Goal: Information Seeking & Learning: Learn about a topic

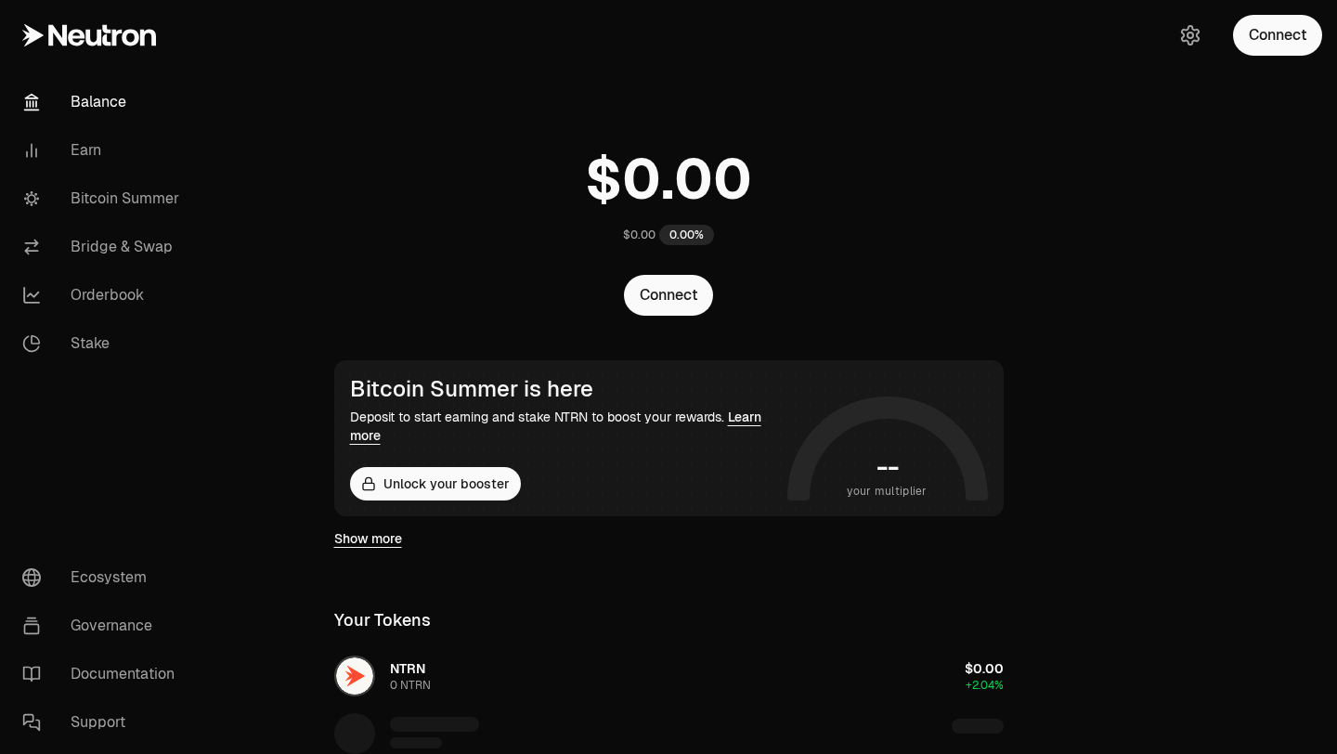
scroll to position [454, 0]
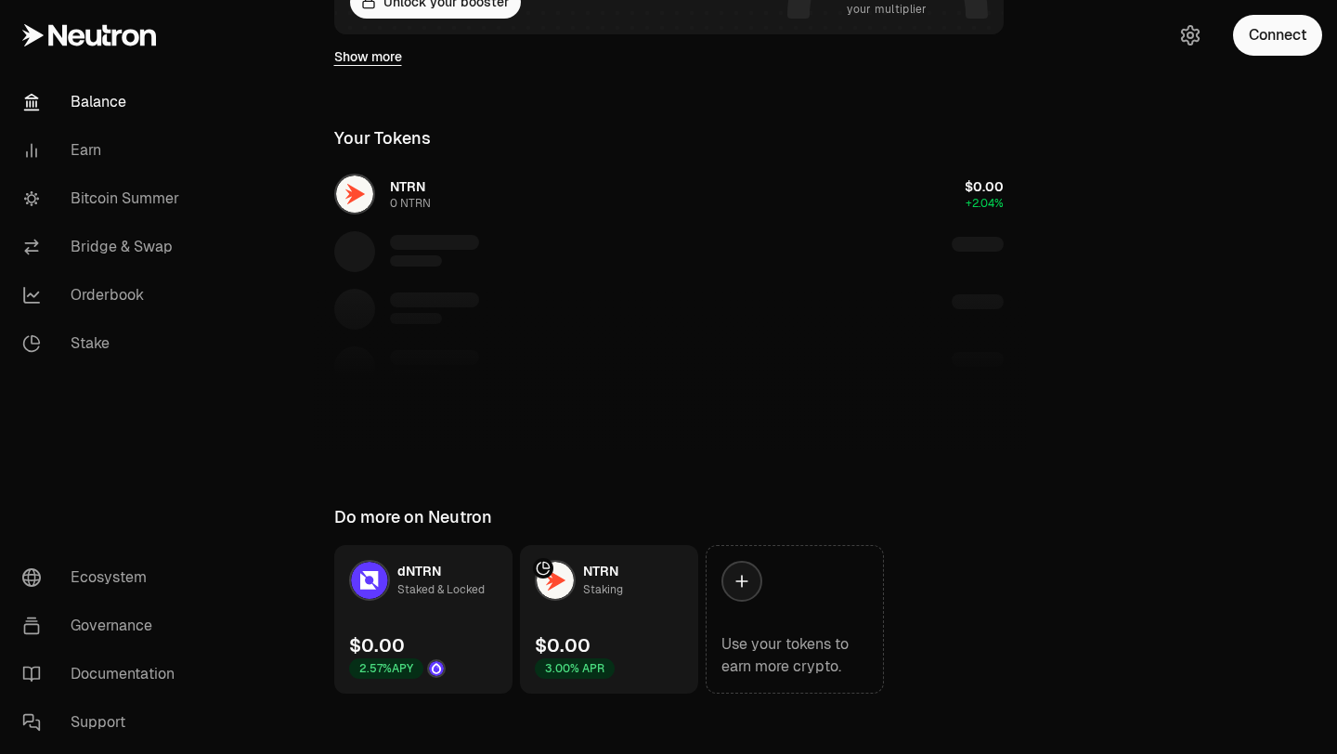
scroll to position [482, 0]
click at [1301, 44] on button "Connect" at bounding box center [1277, 35] width 89 height 41
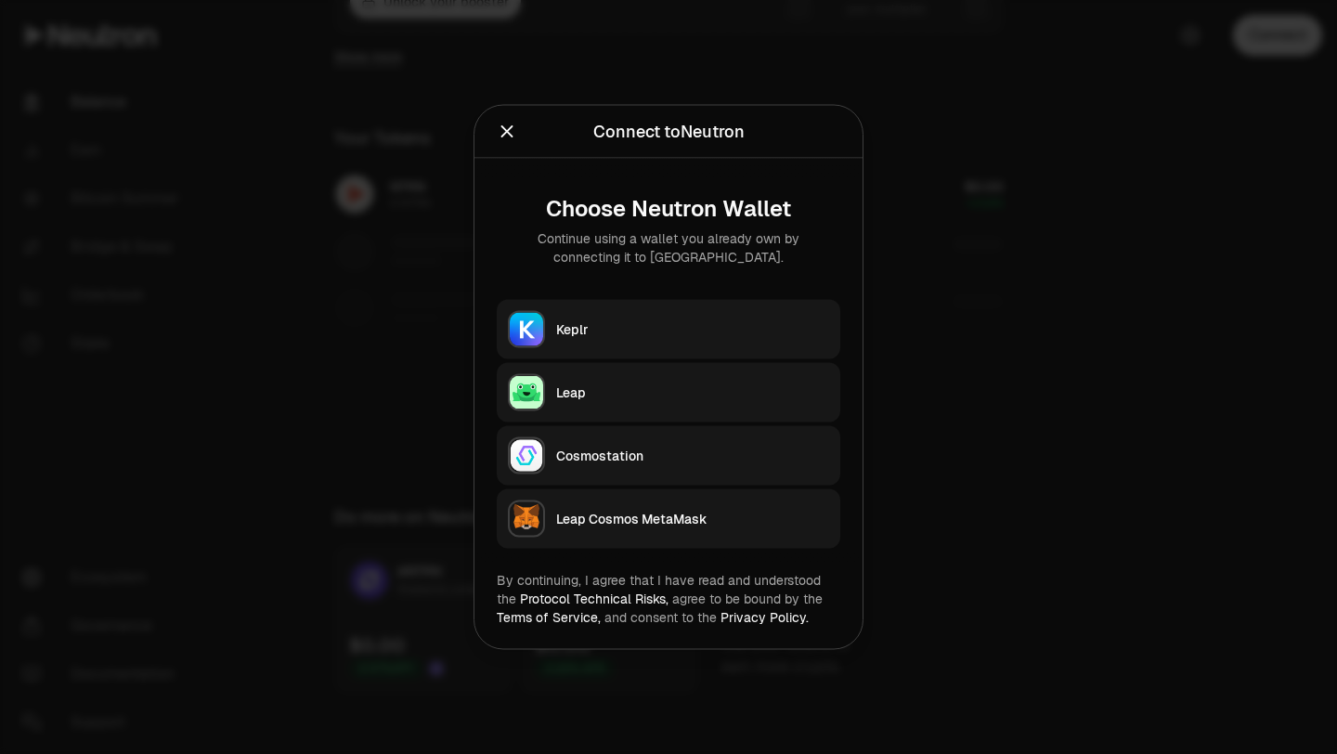
click at [687, 333] on div "Keplr" at bounding box center [692, 329] width 273 height 19
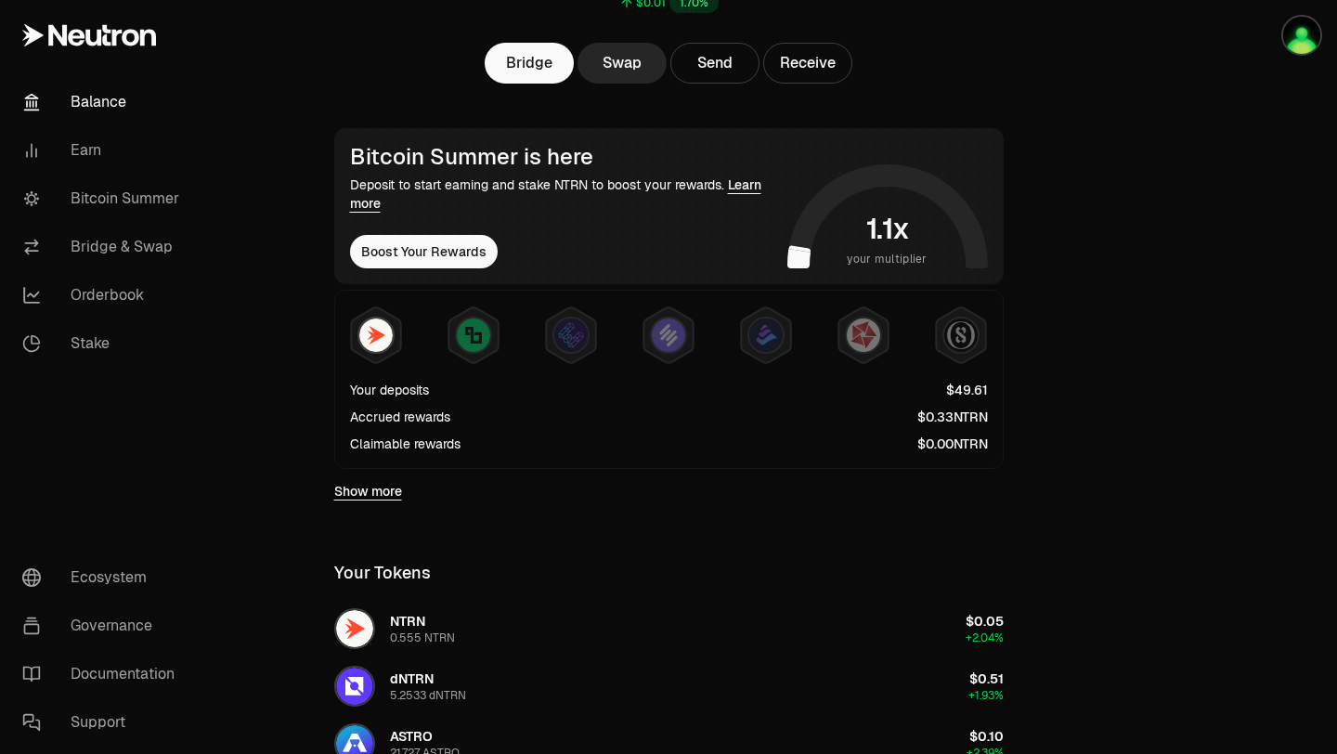
scroll to position [65, 0]
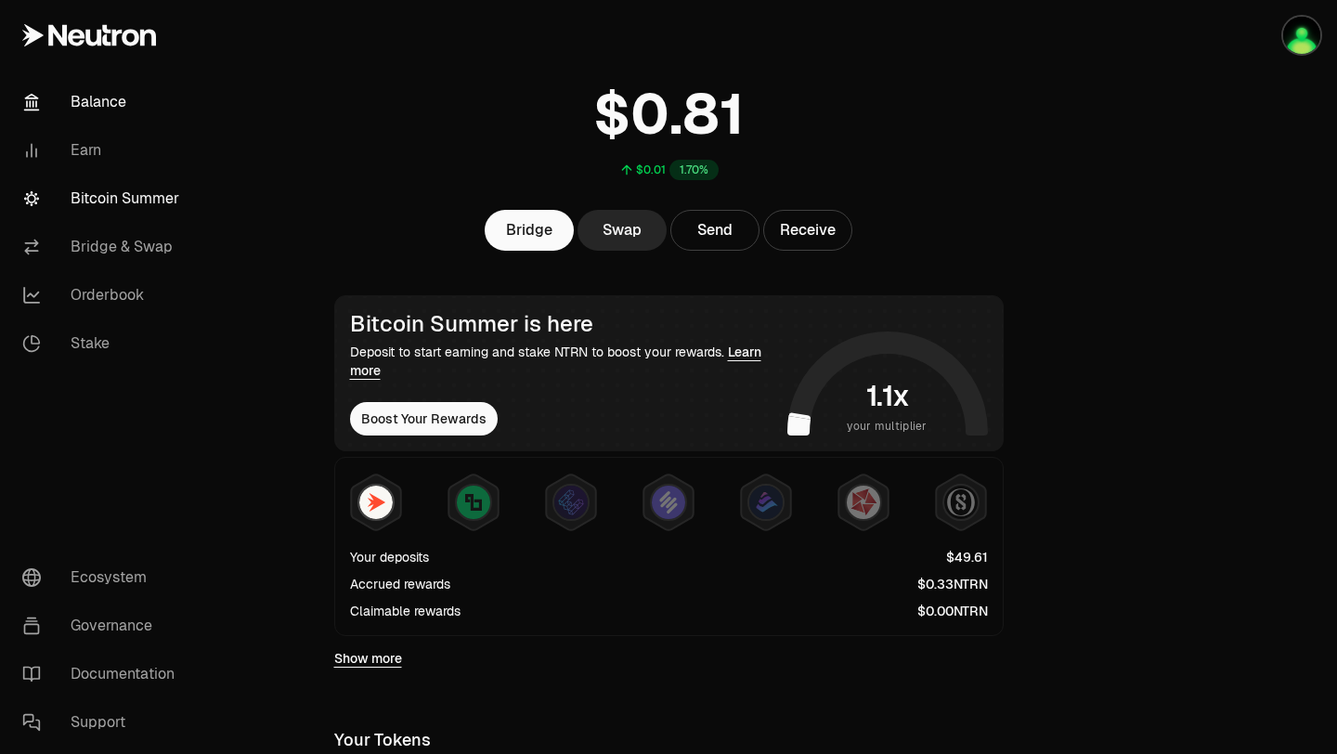
click at [105, 204] on link "Bitcoin Summer" at bounding box center [103, 199] width 193 height 48
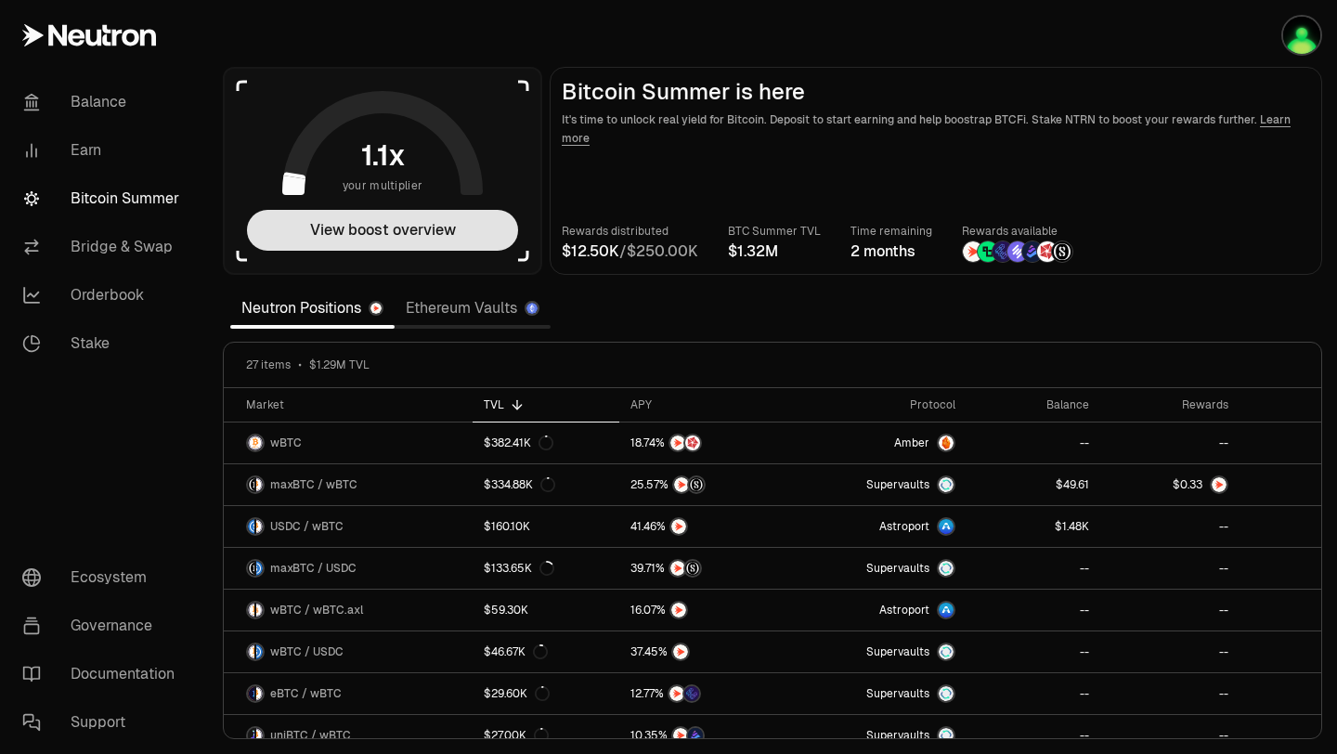
click at [356, 223] on button "View boost overview" at bounding box center [382, 230] width 271 height 41
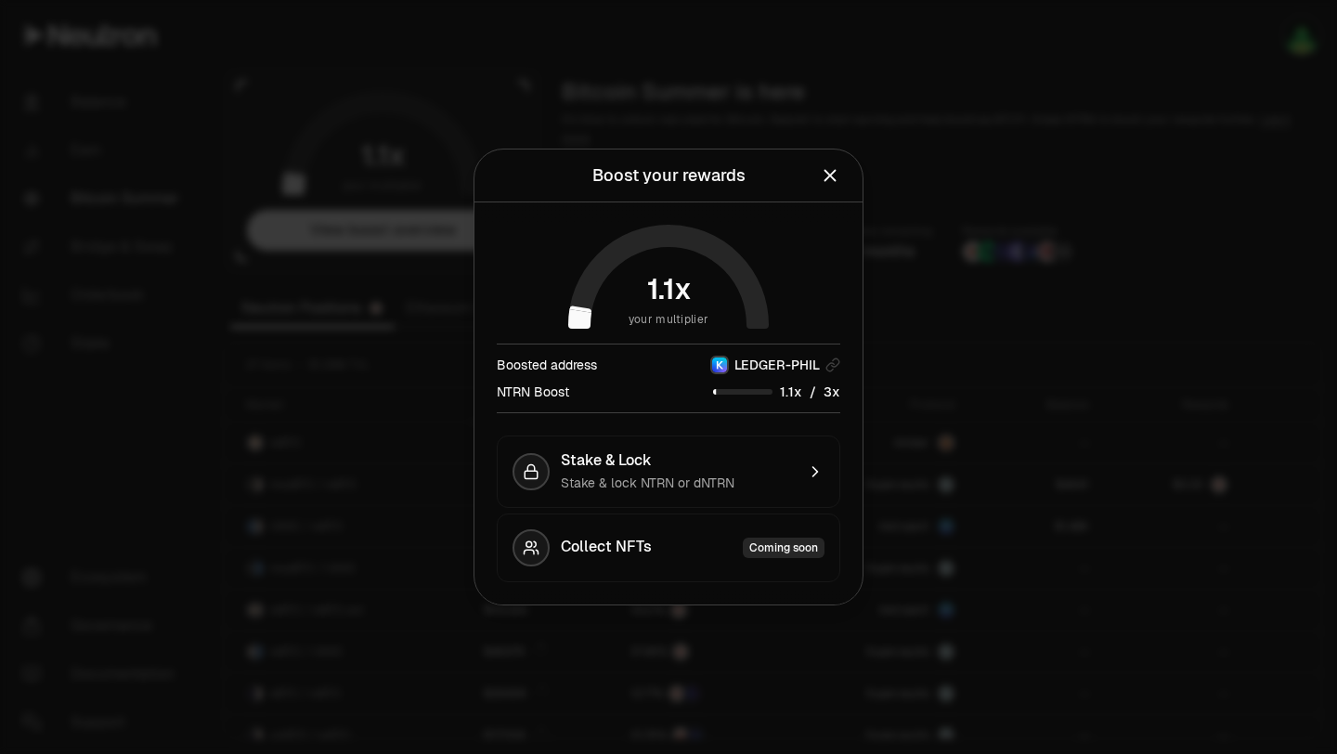
click at [827, 169] on icon "Close" at bounding box center [830, 175] width 20 height 20
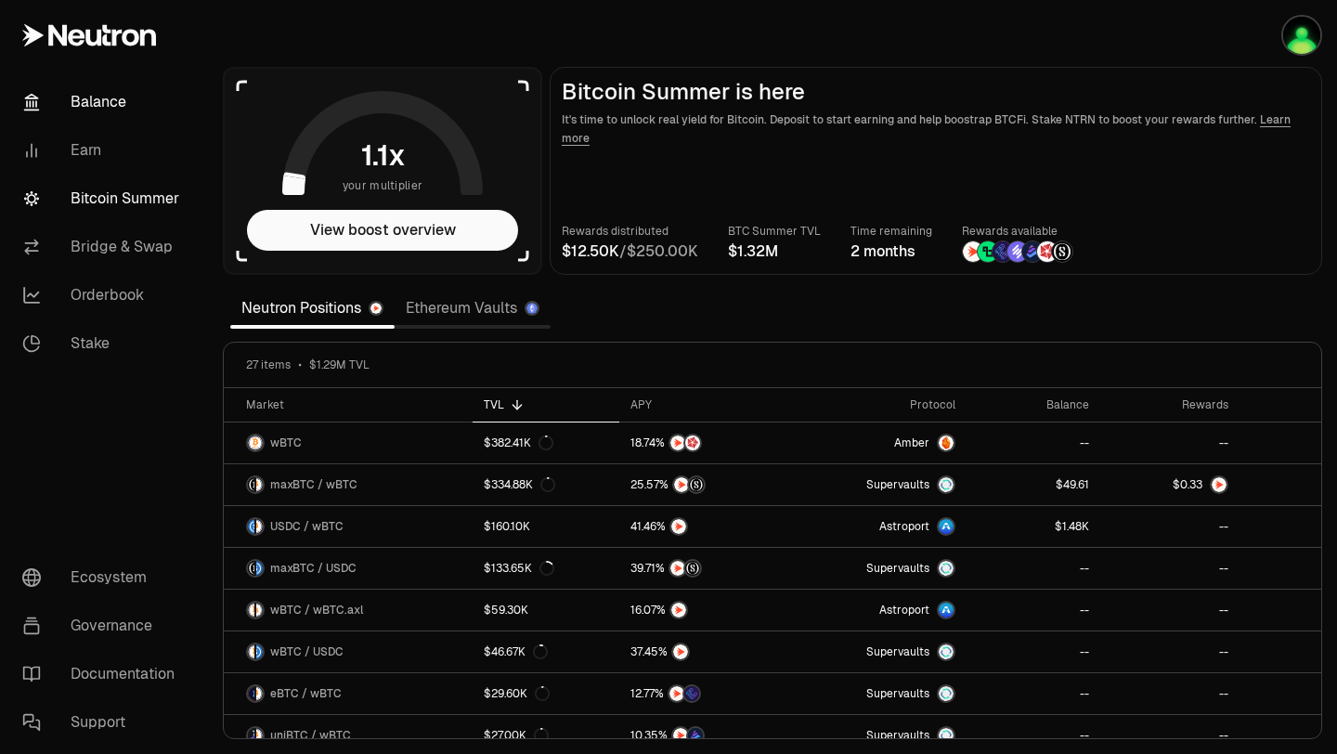
click at [80, 102] on link "Balance" at bounding box center [103, 102] width 193 height 48
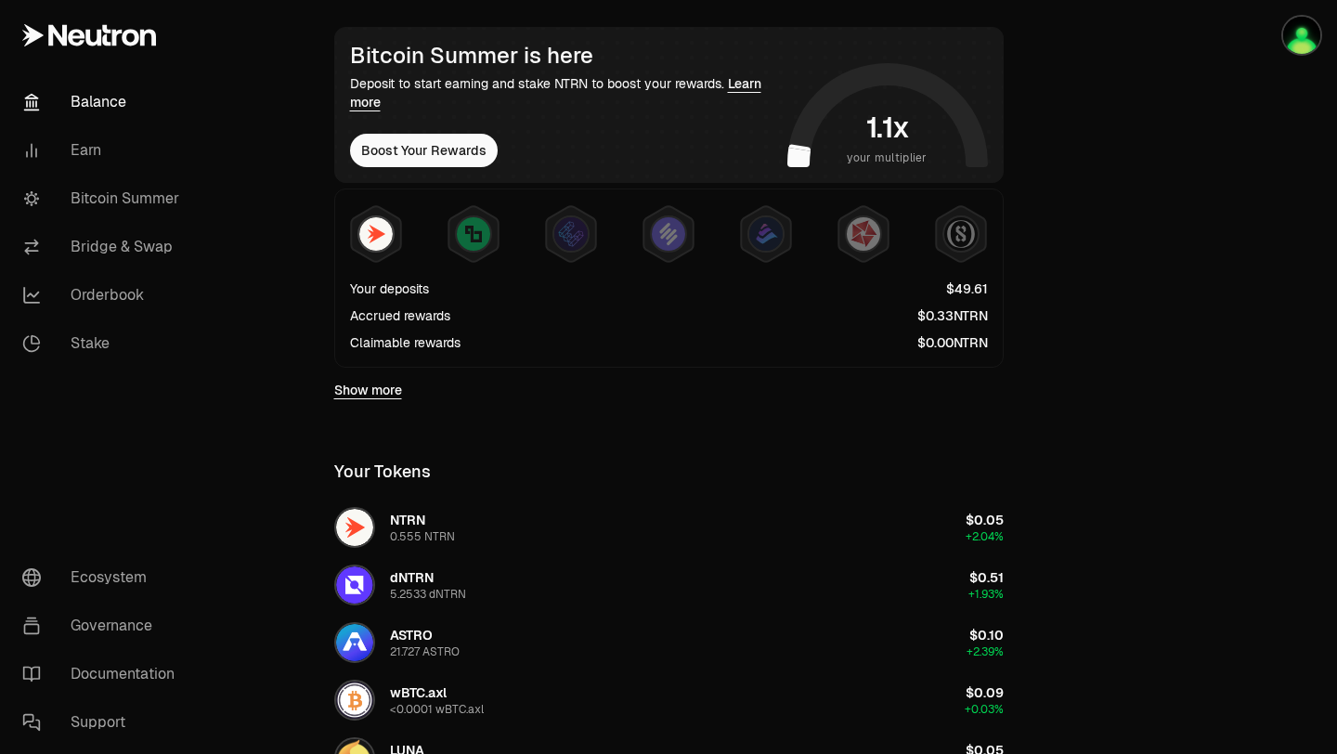
scroll to position [329, 0]
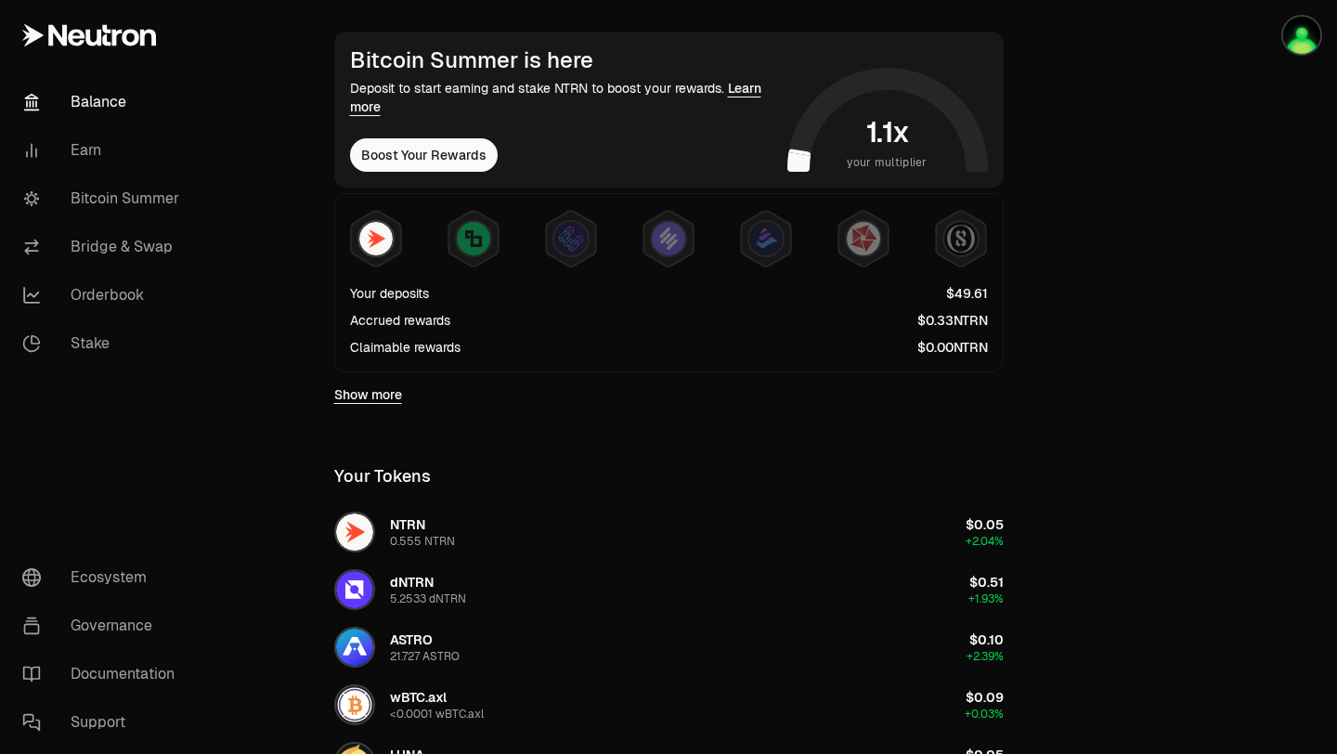
click at [107, 110] on link "Balance" at bounding box center [103, 102] width 193 height 48
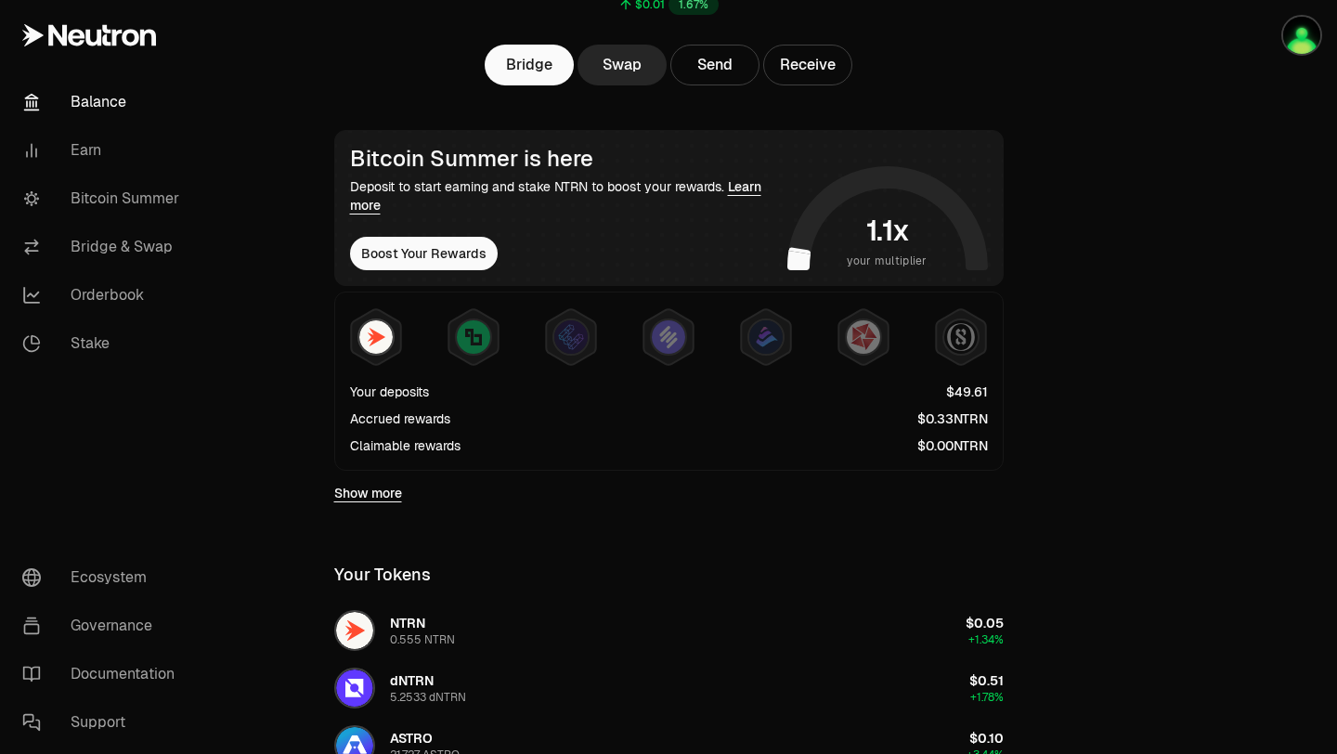
scroll to position [232, 0]
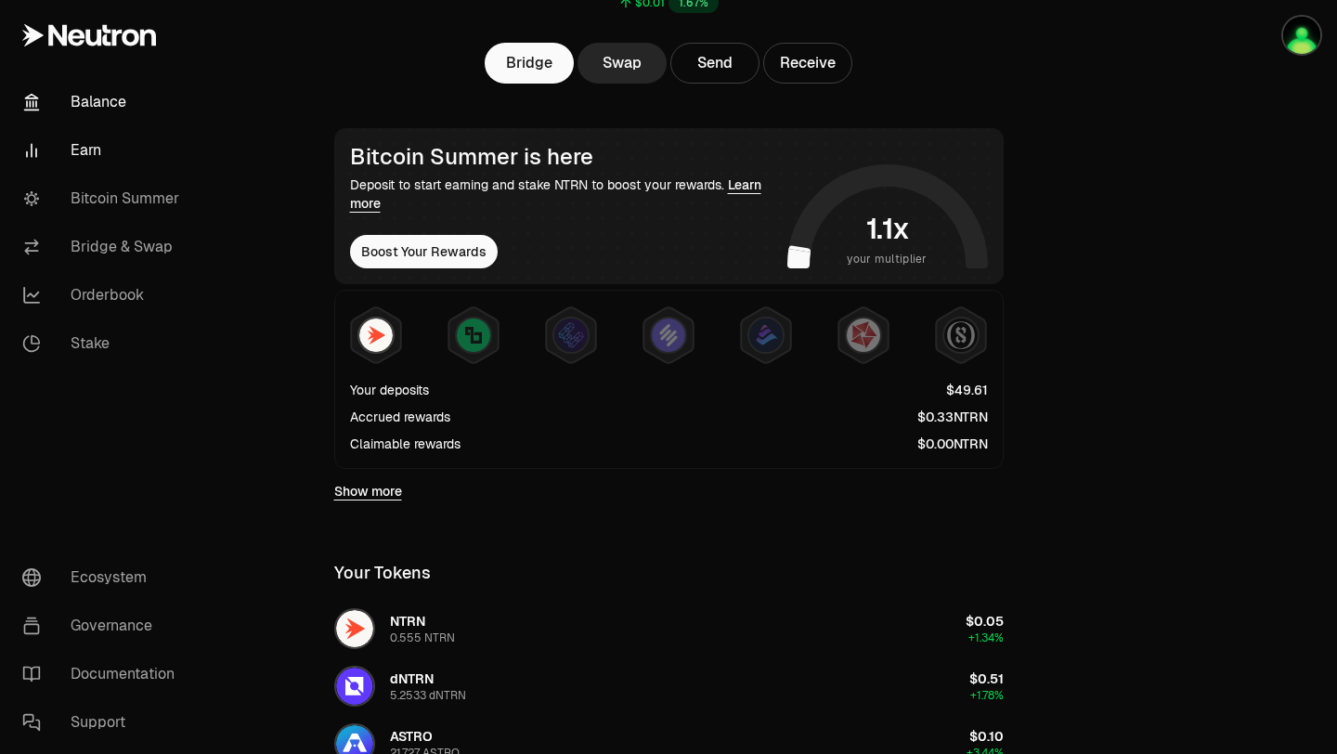
click at [116, 150] on link "Earn" at bounding box center [103, 150] width 193 height 48
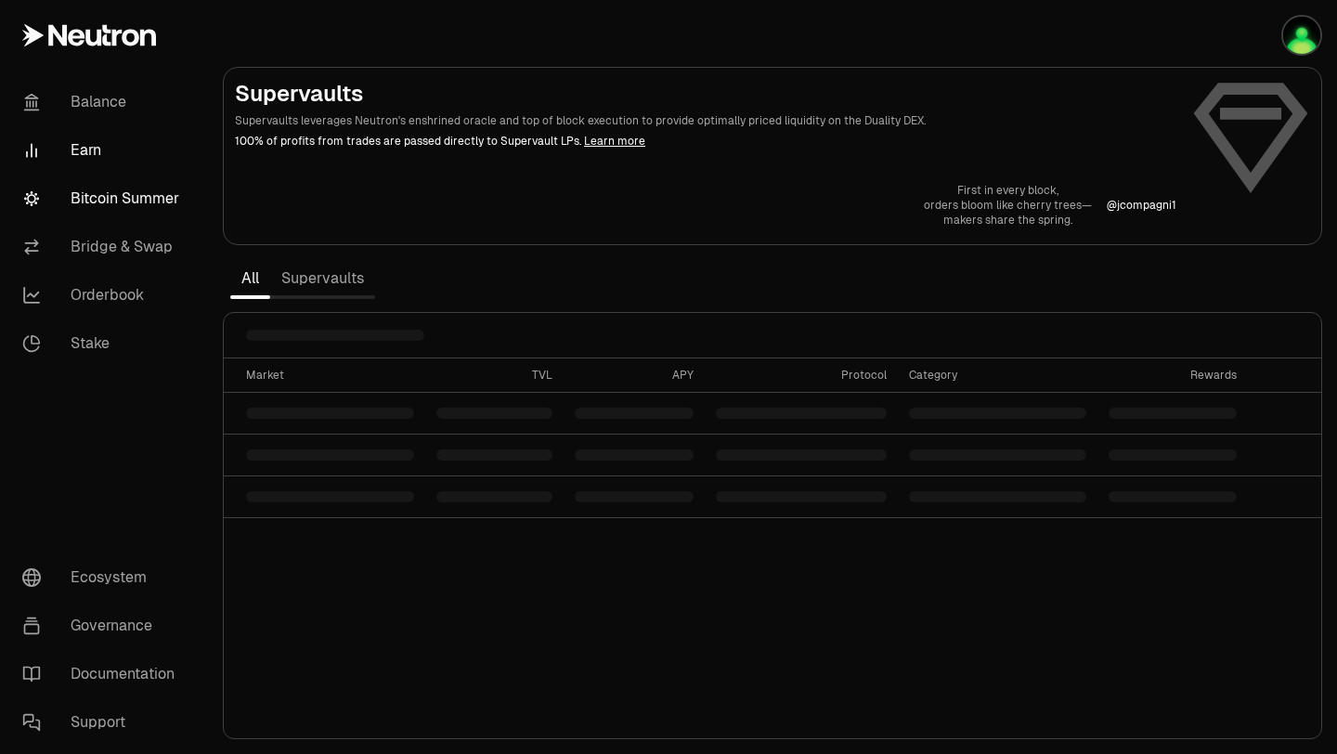
click at [134, 194] on link "Bitcoin Summer" at bounding box center [103, 199] width 193 height 48
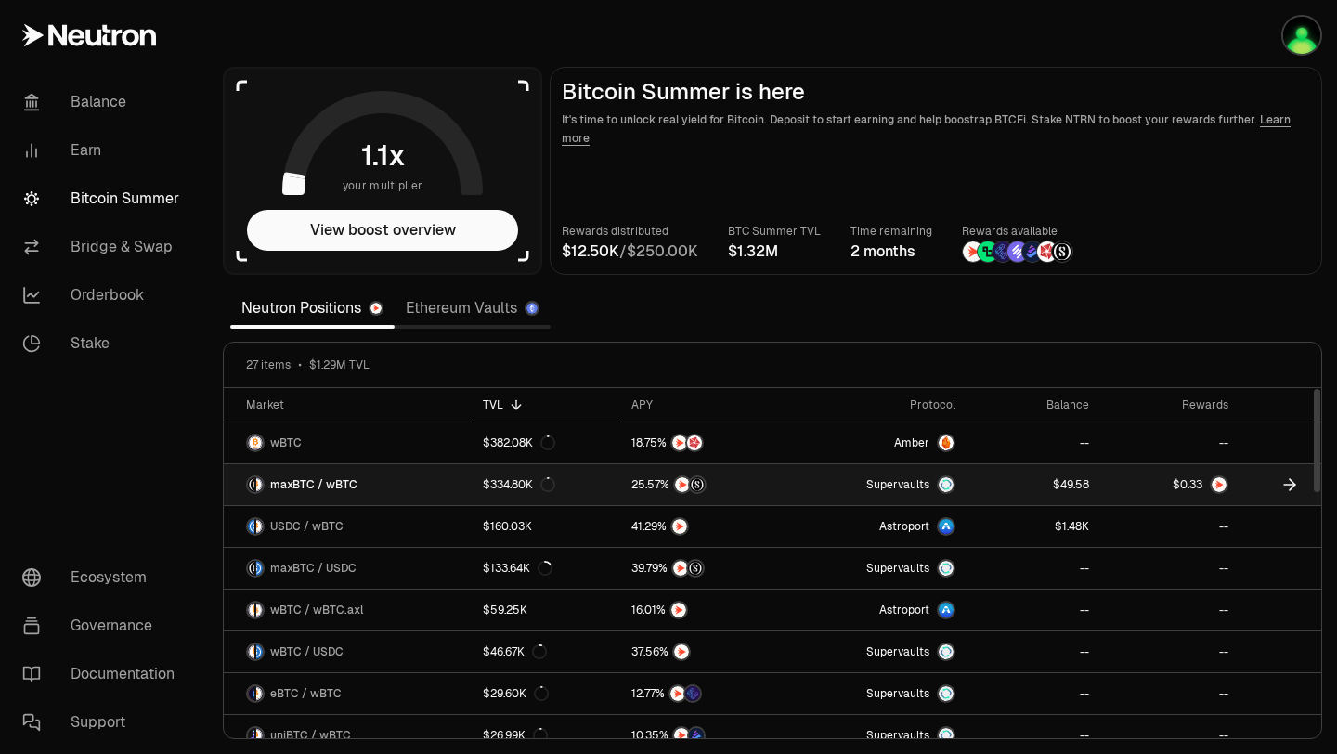
click at [1053, 492] on span "$" at bounding box center [1056, 484] width 7 height 17
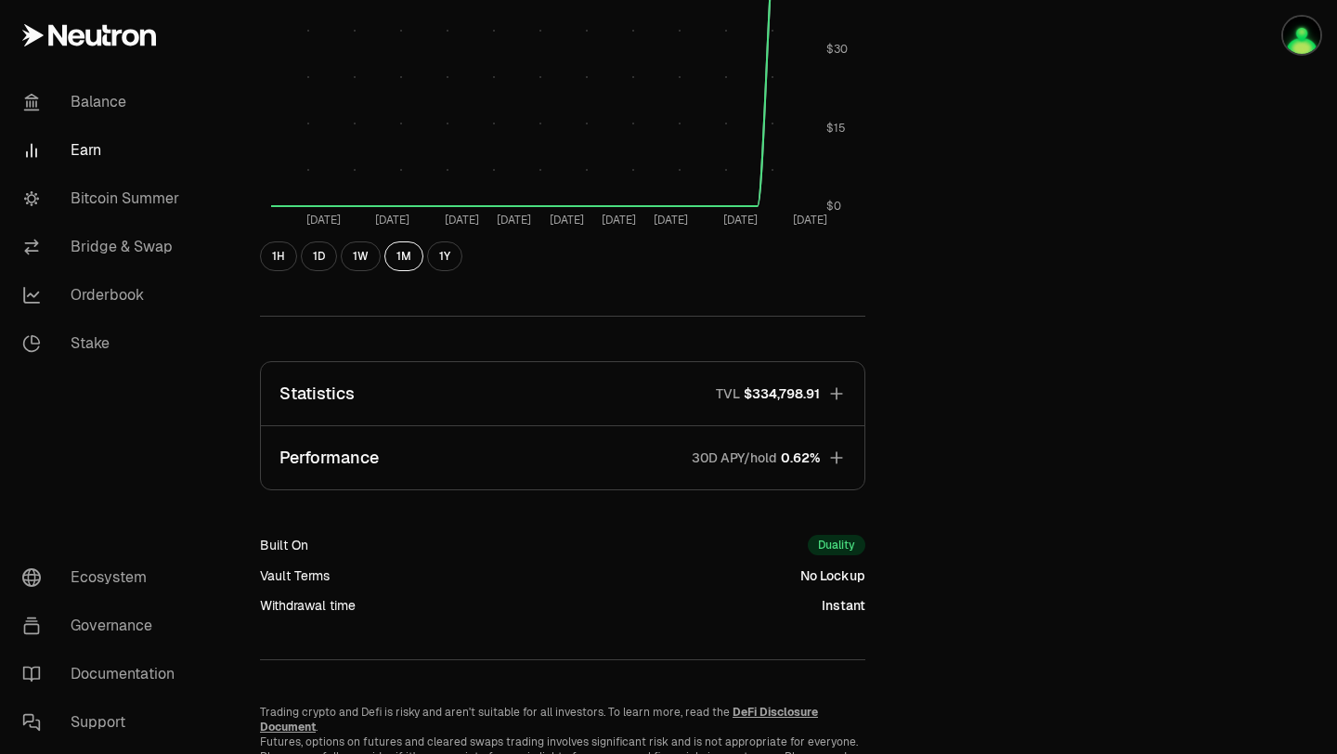
scroll to position [907, 0]
click at [83, 89] on link "Balance" at bounding box center [103, 102] width 193 height 48
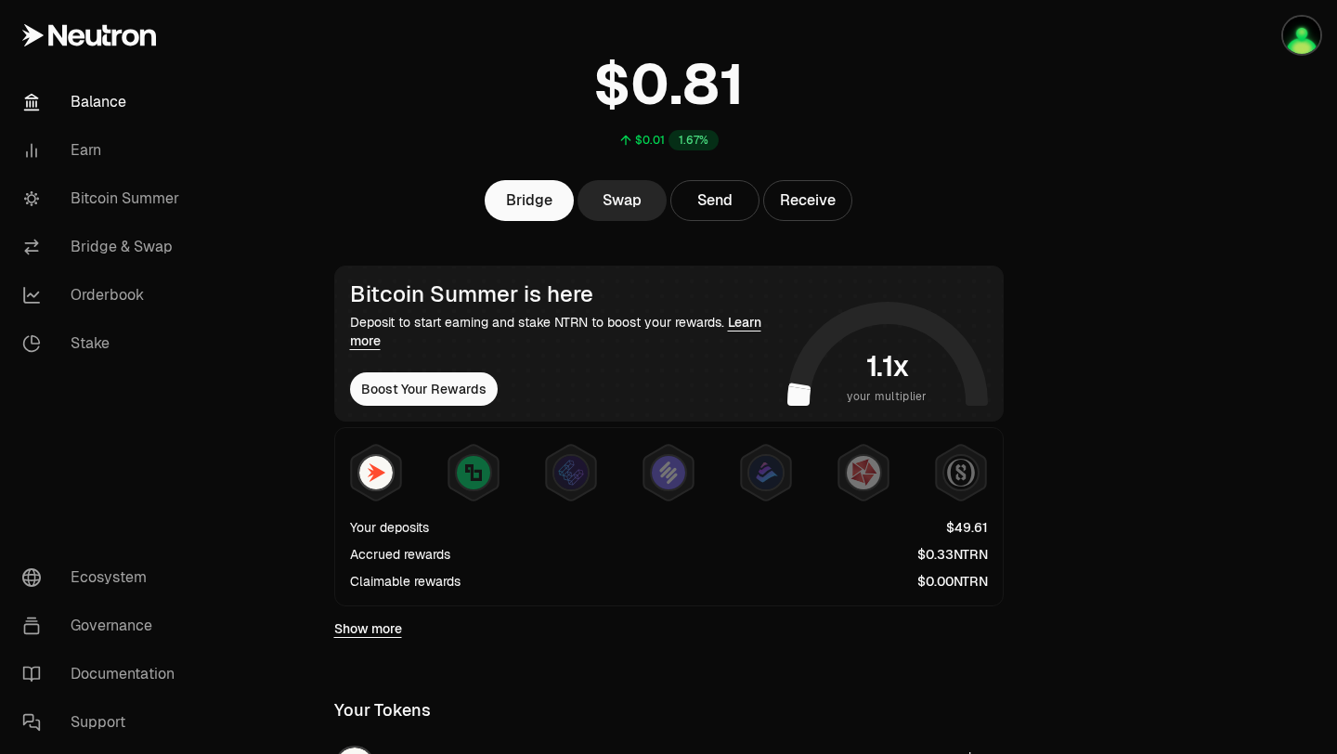
scroll to position [93, 0]
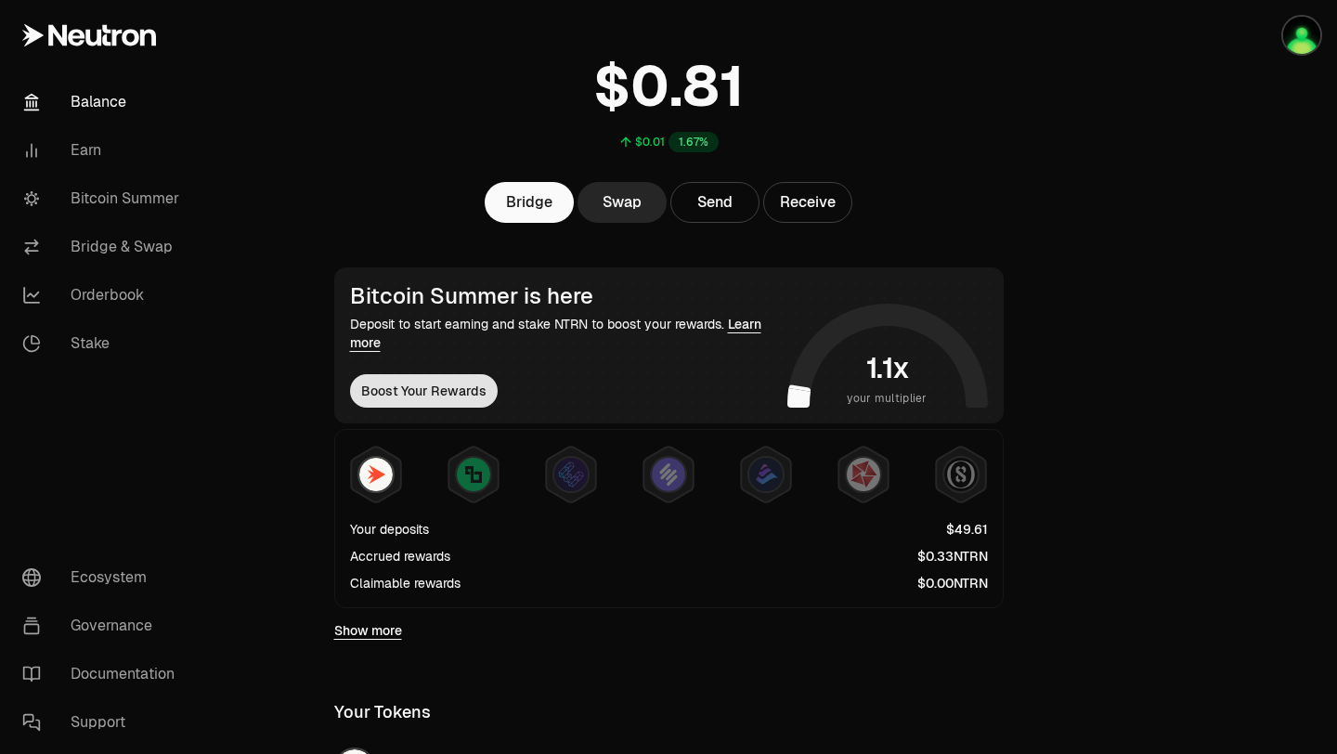
click at [396, 404] on button "Boost Your Rewards" at bounding box center [424, 390] width 148 height 33
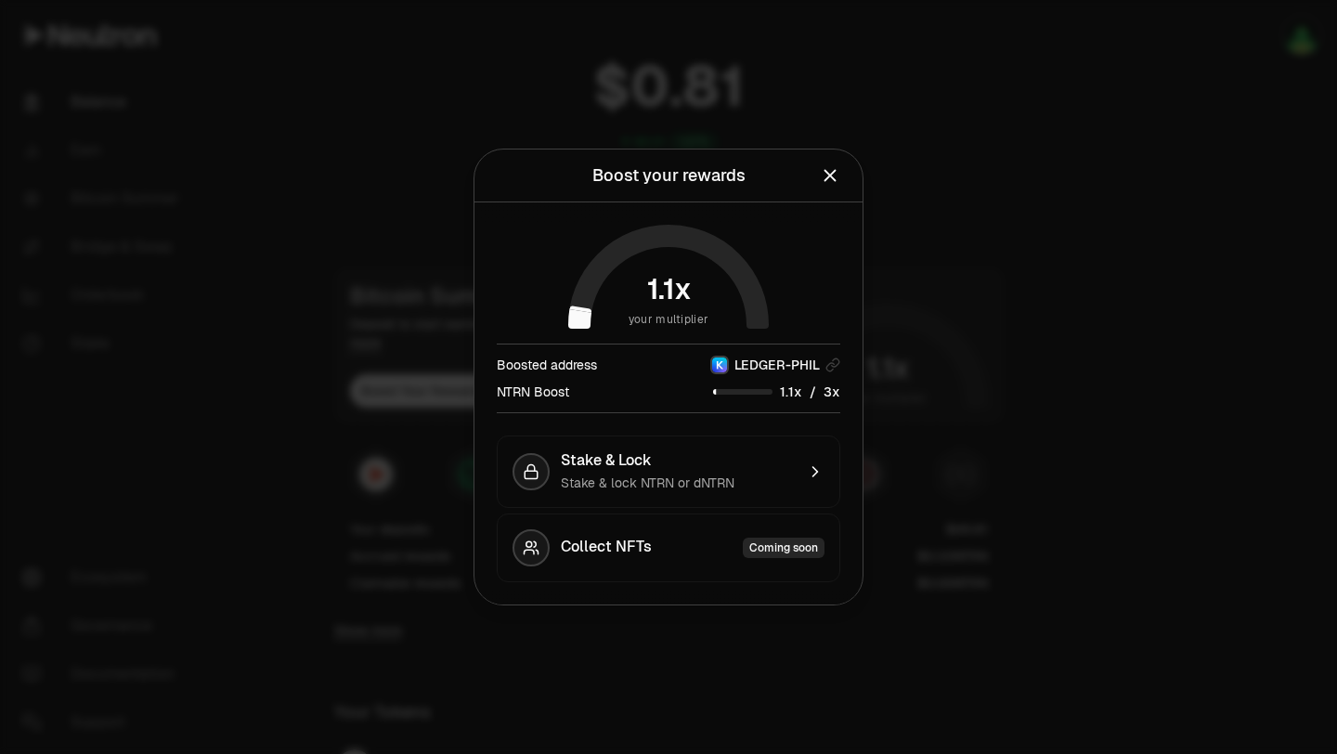
click at [827, 186] on button "Close" at bounding box center [830, 175] width 20 height 26
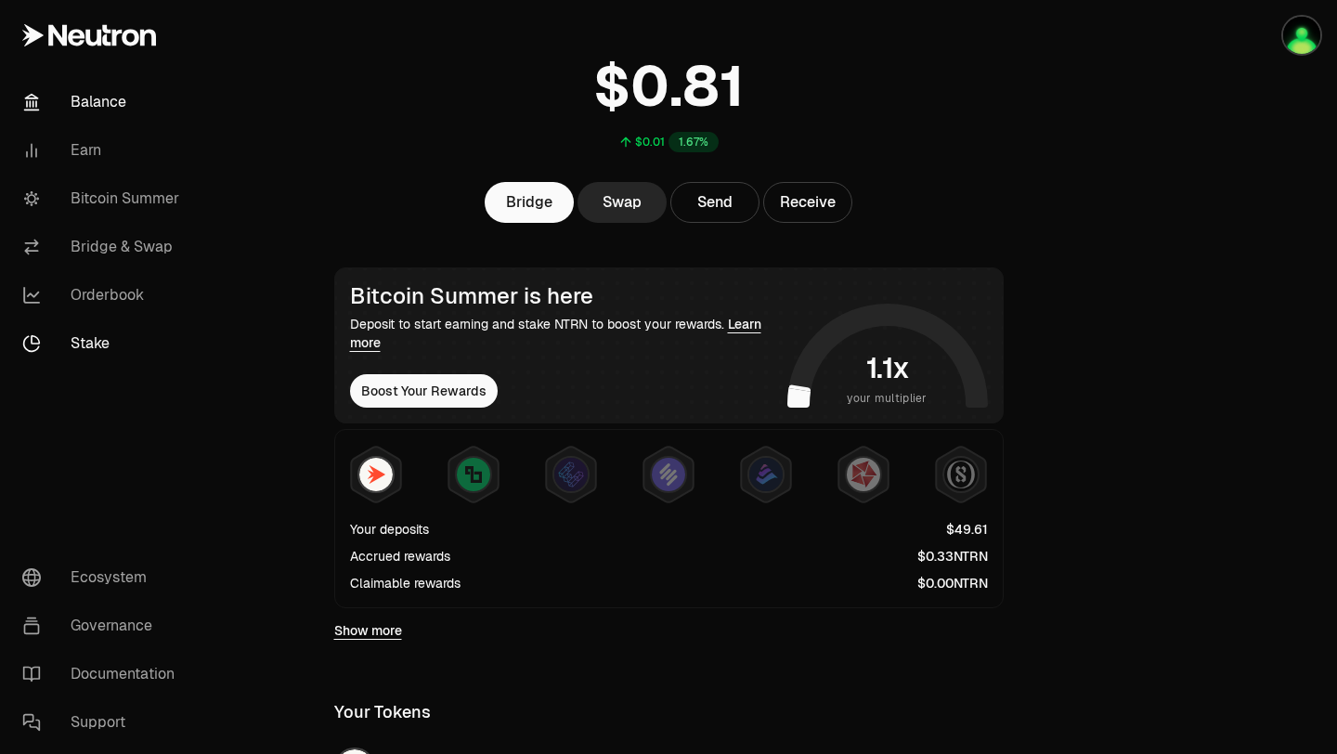
click at [106, 333] on link "Stake" at bounding box center [103, 343] width 193 height 48
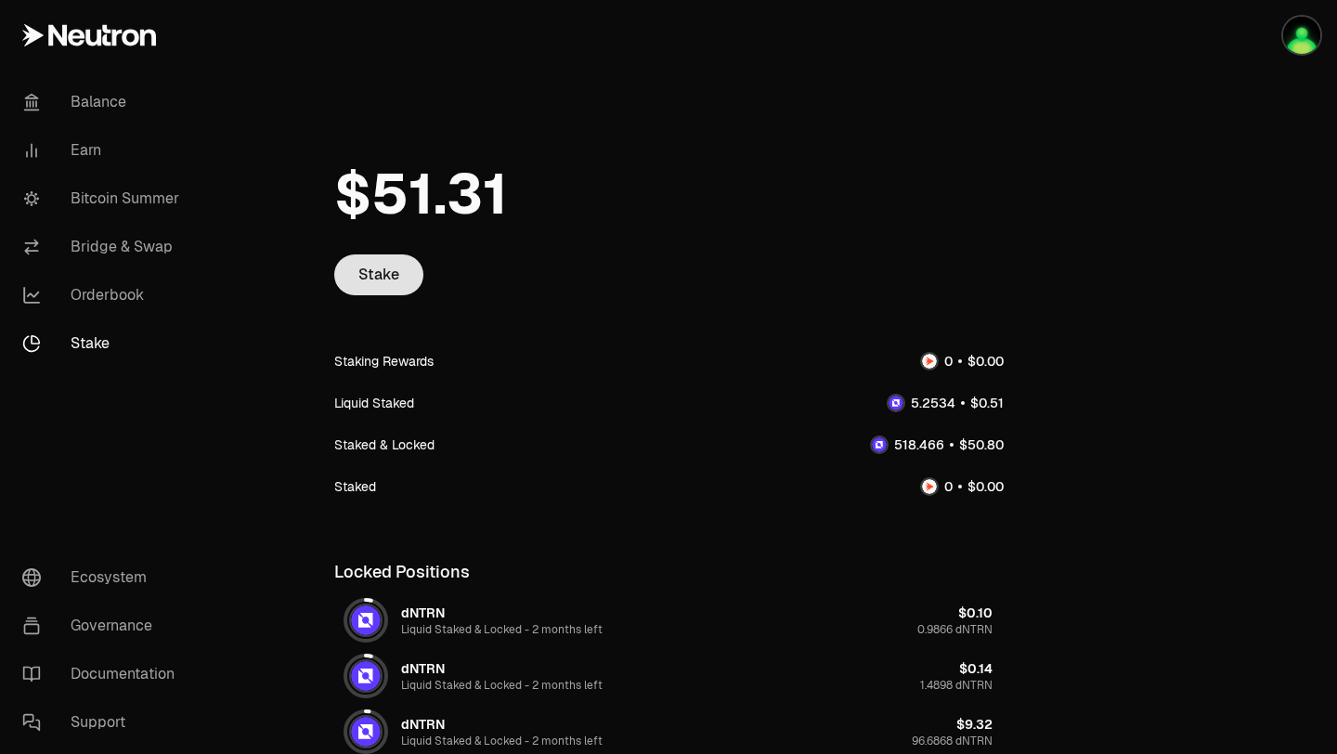
click at [388, 274] on link "Stake" at bounding box center [378, 274] width 89 height 41
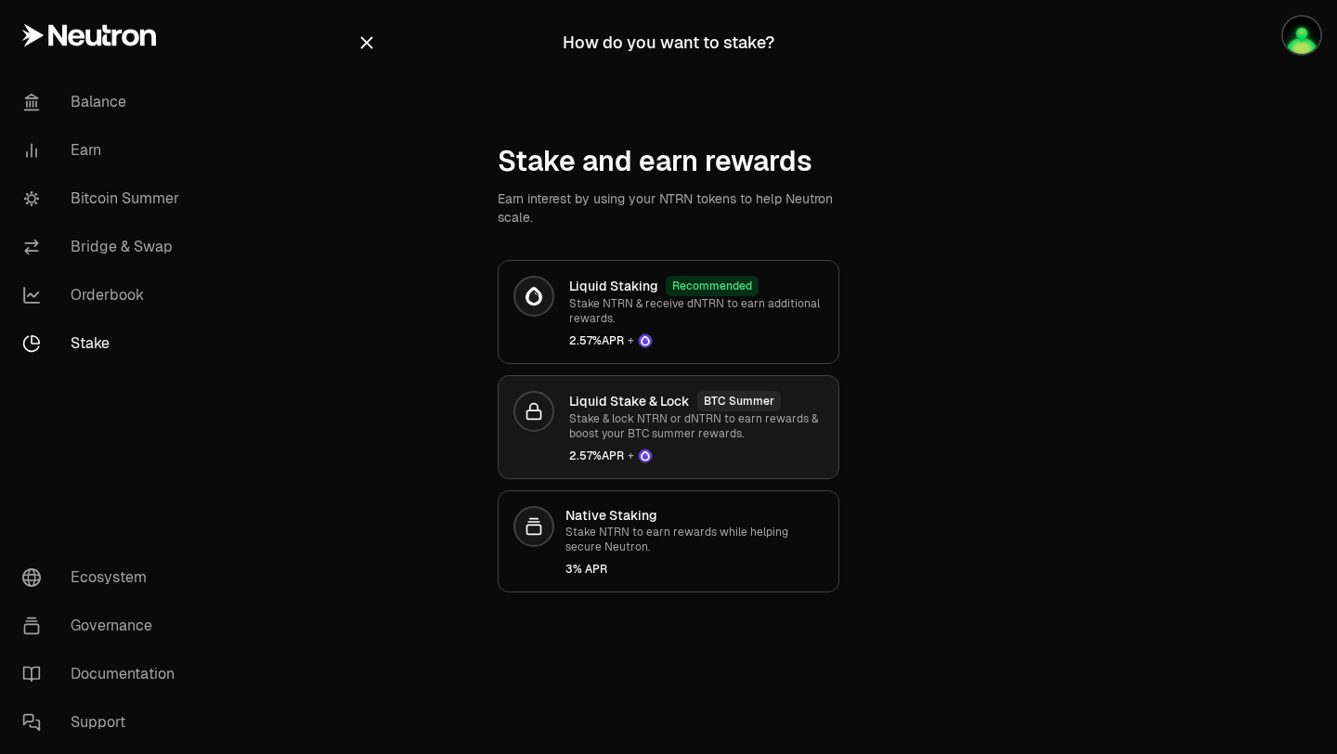
click at [643, 438] on p "Stake & lock NTRN or dNTRN to earn rewards & boost your BTC summer rewards." at bounding box center [696, 426] width 254 height 30
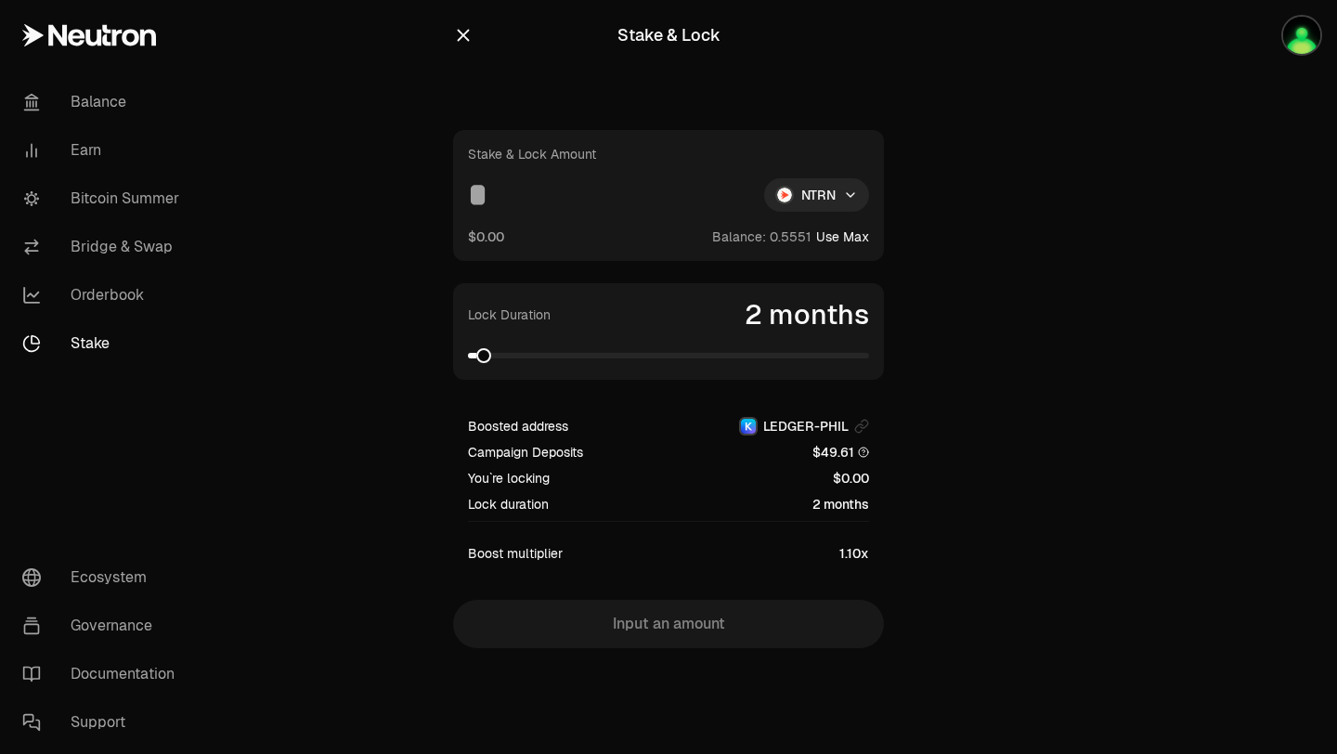
click at [96, 337] on link "Stake" at bounding box center [103, 343] width 193 height 48
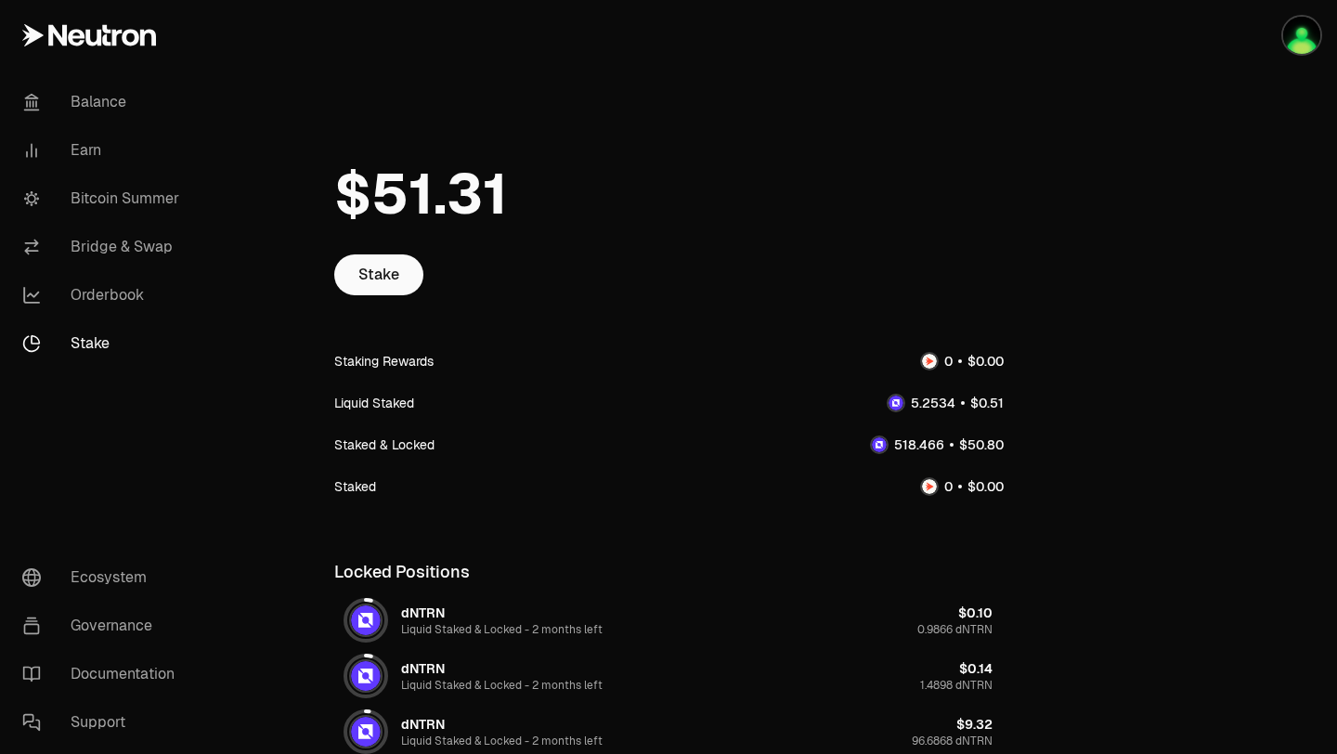
scroll to position [210, 0]
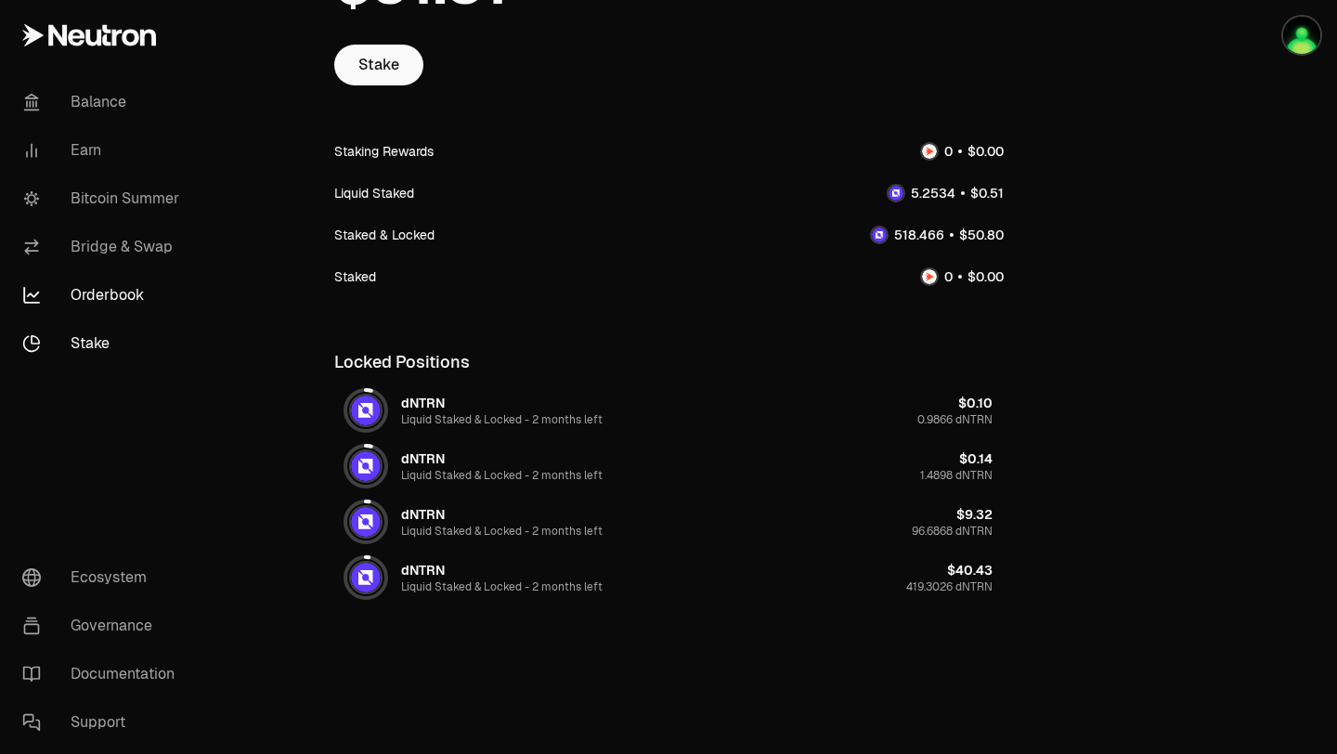
click at [128, 303] on link "Orderbook" at bounding box center [103, 295] width 193 height 48
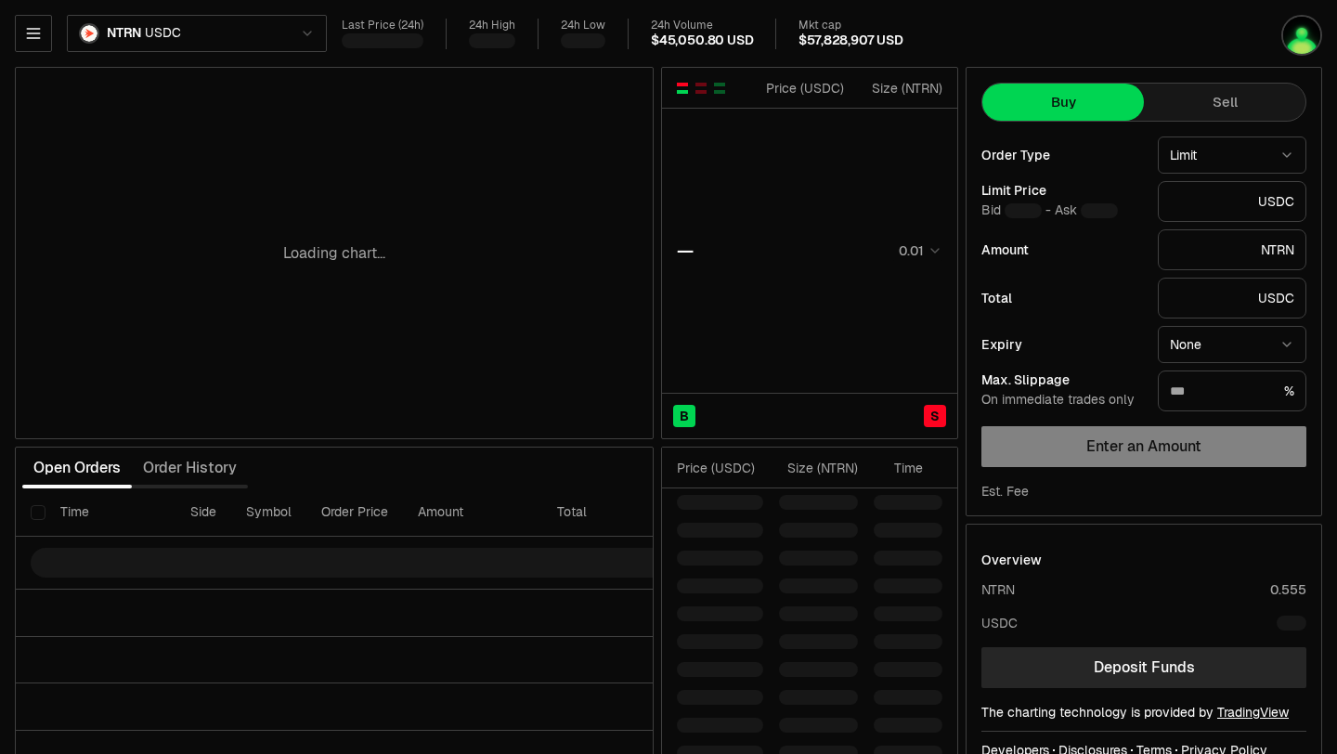
type input "********"
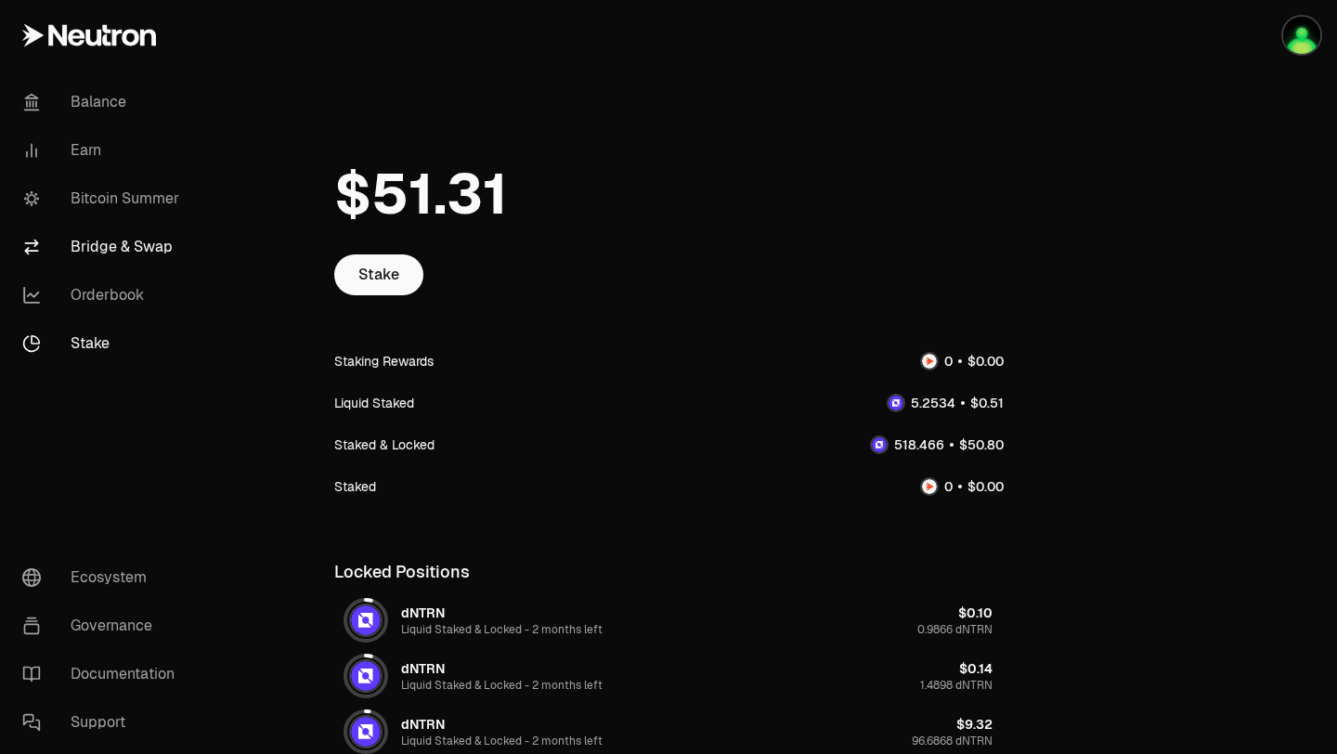
click at [115, 250] on link "Bridge & Swap" at bounding box center [103, 247] width 193 height 48
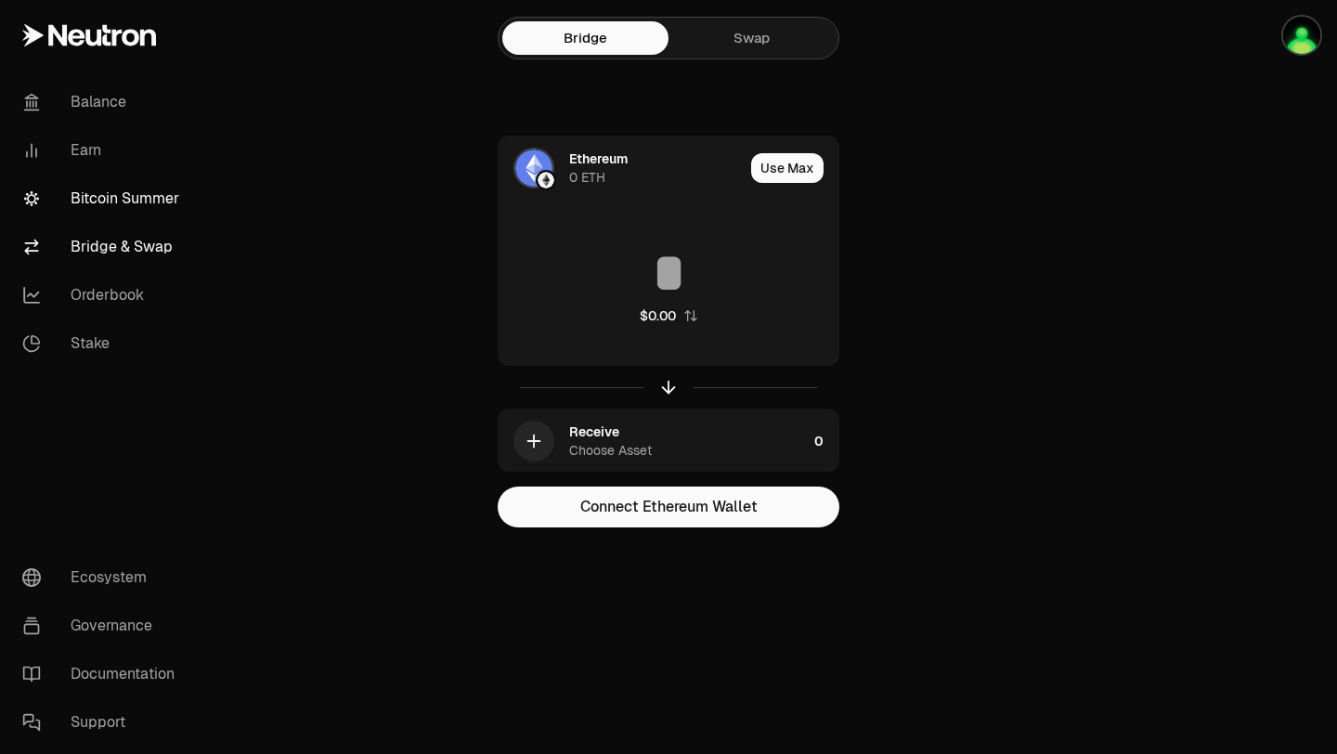
click at [123, 203] on link "Bitcoin Summer" at bounding box center [103, 199] width 193 height 48
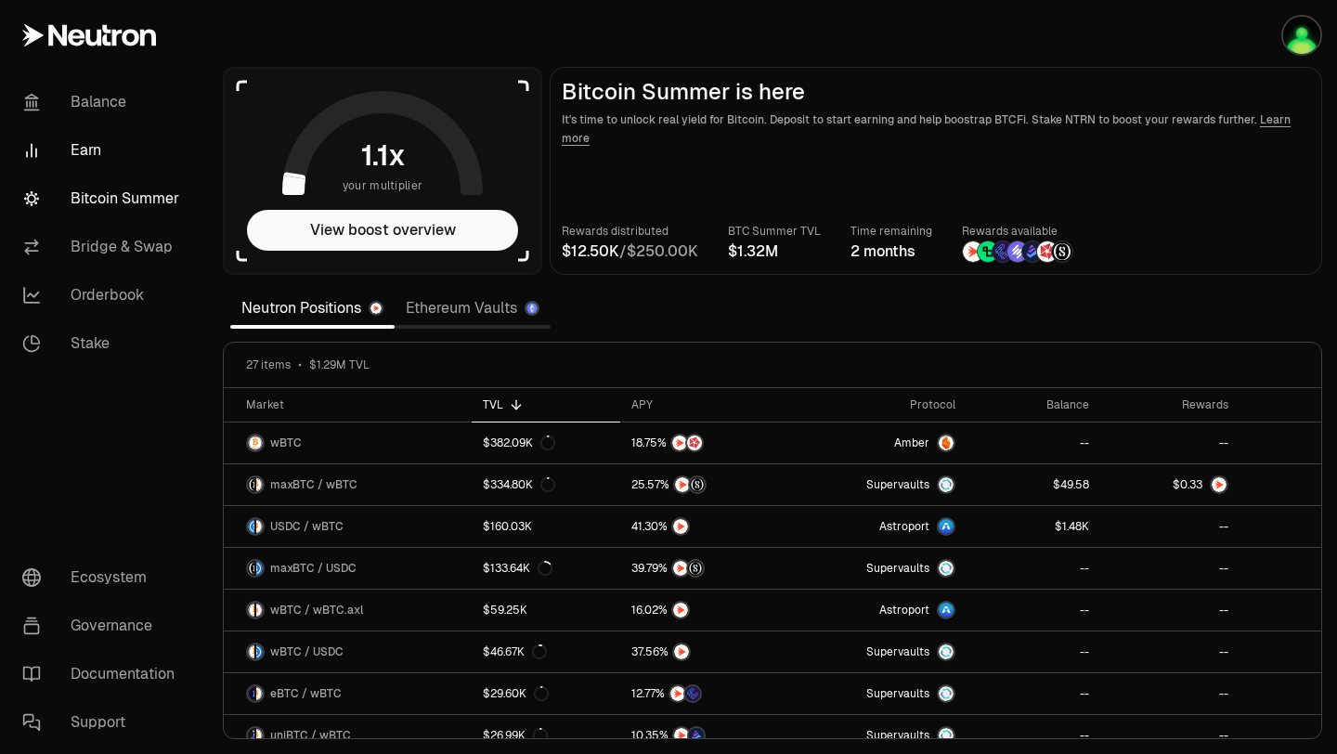
click at [68, 162] on link "Earn" at bounding box center [103, 150] width 193 height 48
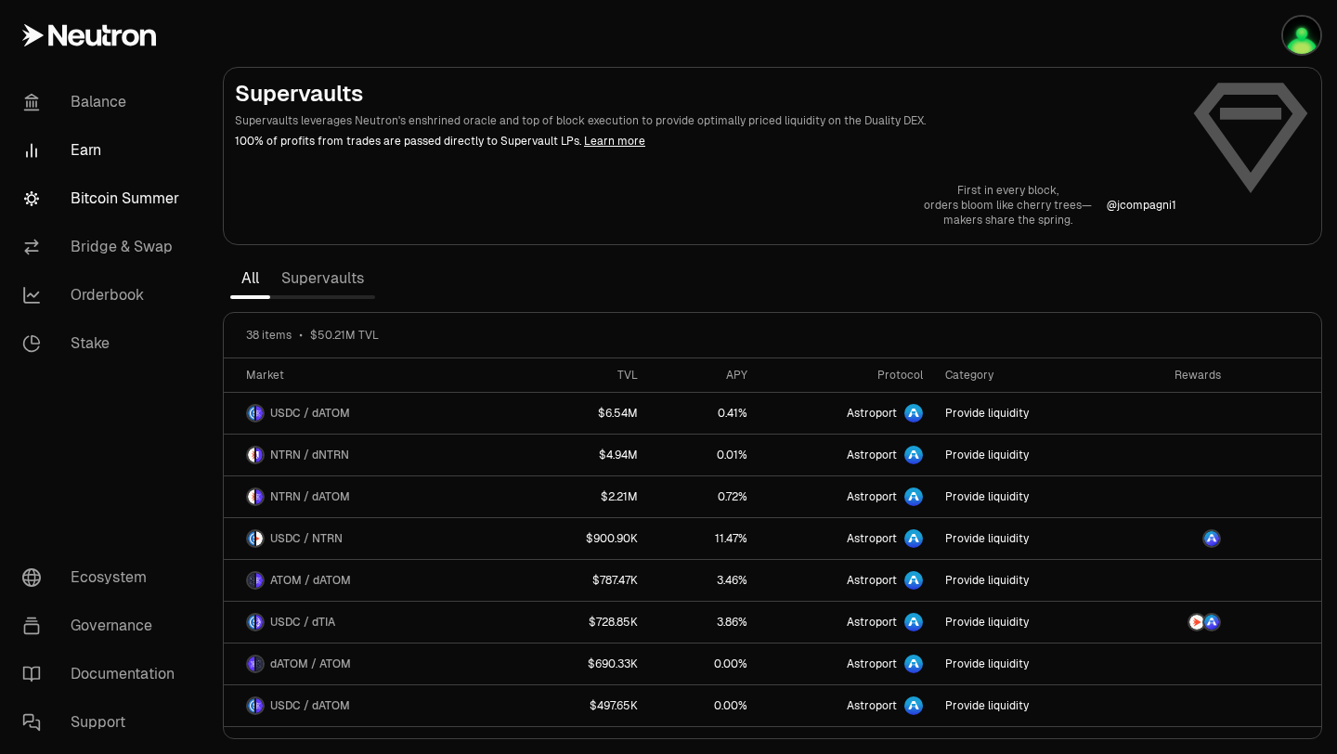
click at [123, 193] on link "Bitcoin Summer" at bounding box center [103, 199] width 193 height 48
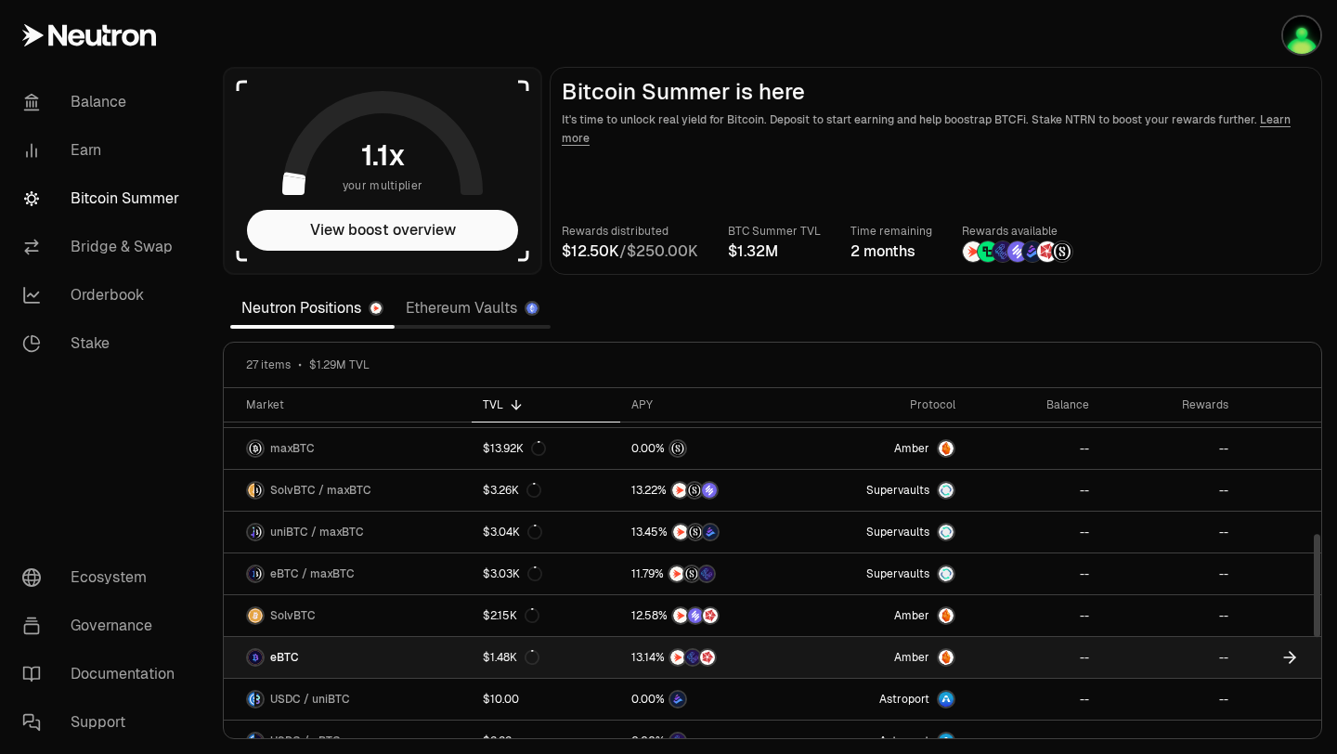
scroll to position [495, 0]
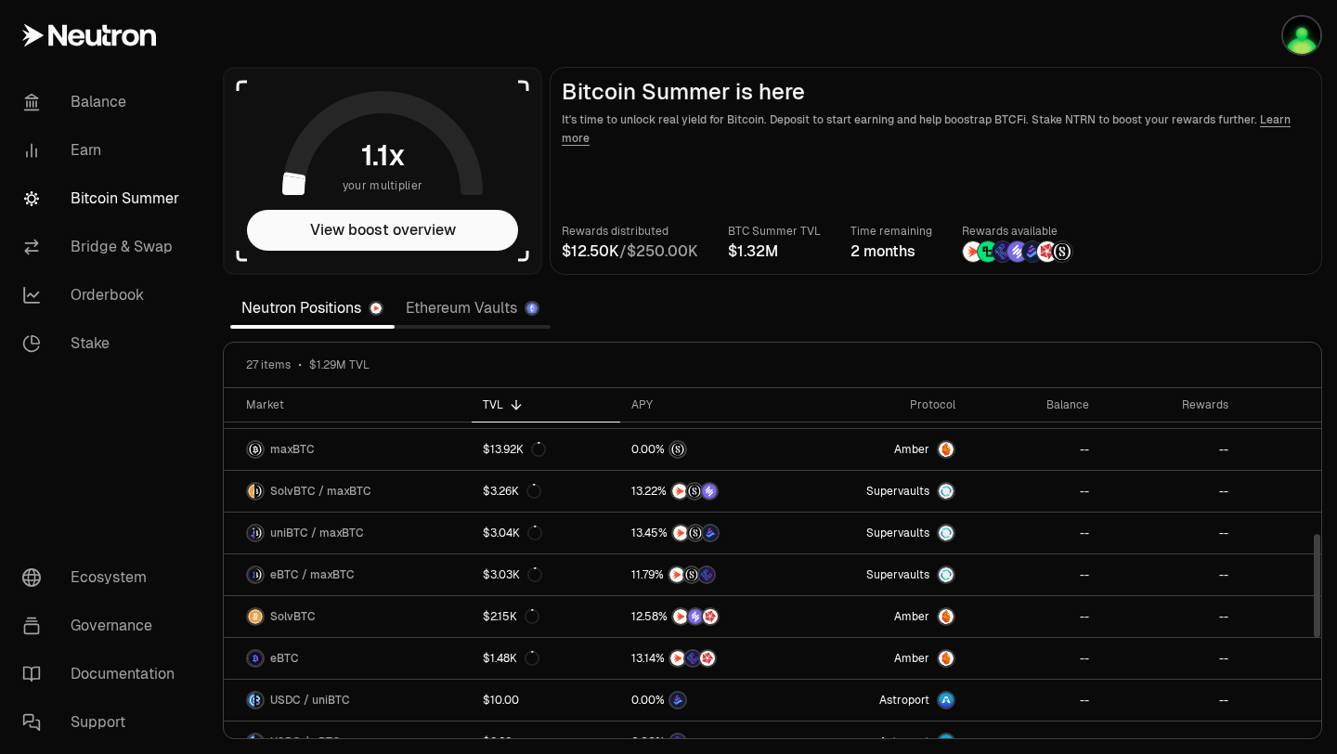
click at [498, 410] on div "TVL" at bounding box center [545, 404] width 125 height 15
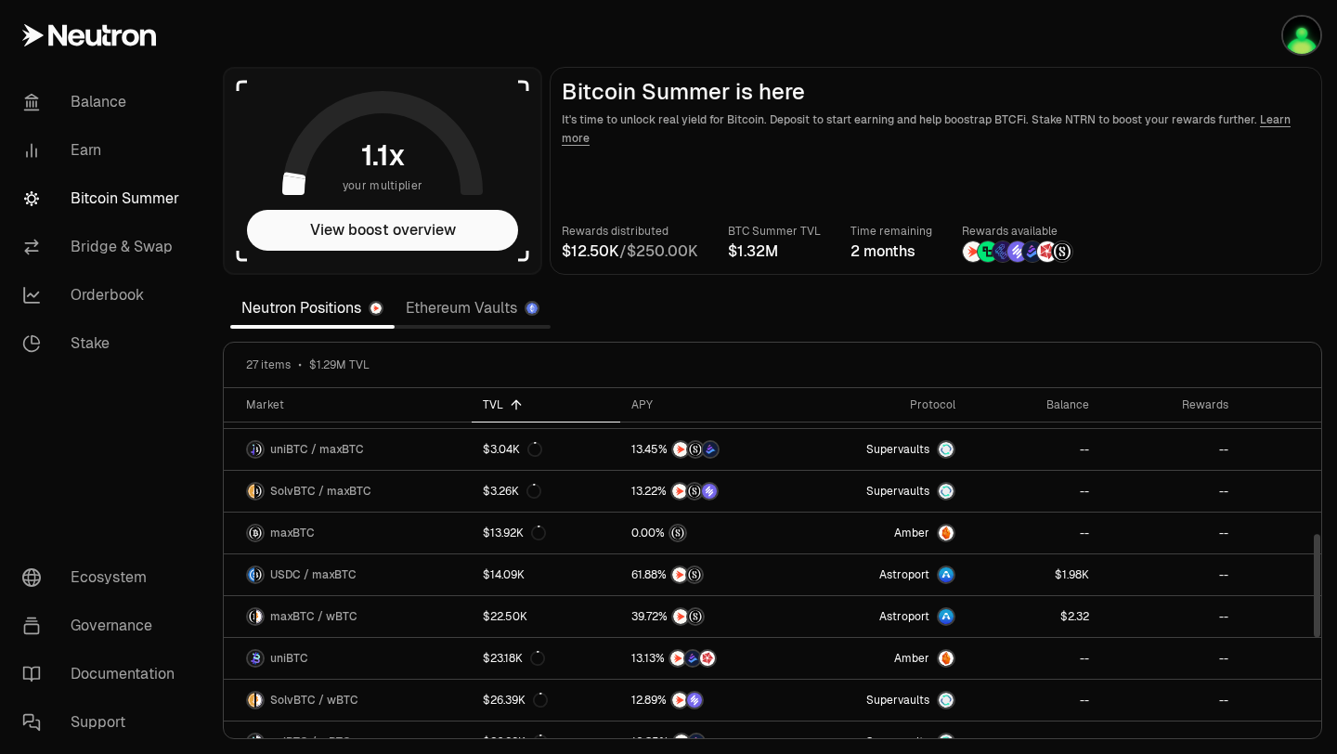
click at [498, 401] on div "TVL" at bounding box center [545, 404] width 125 height 15
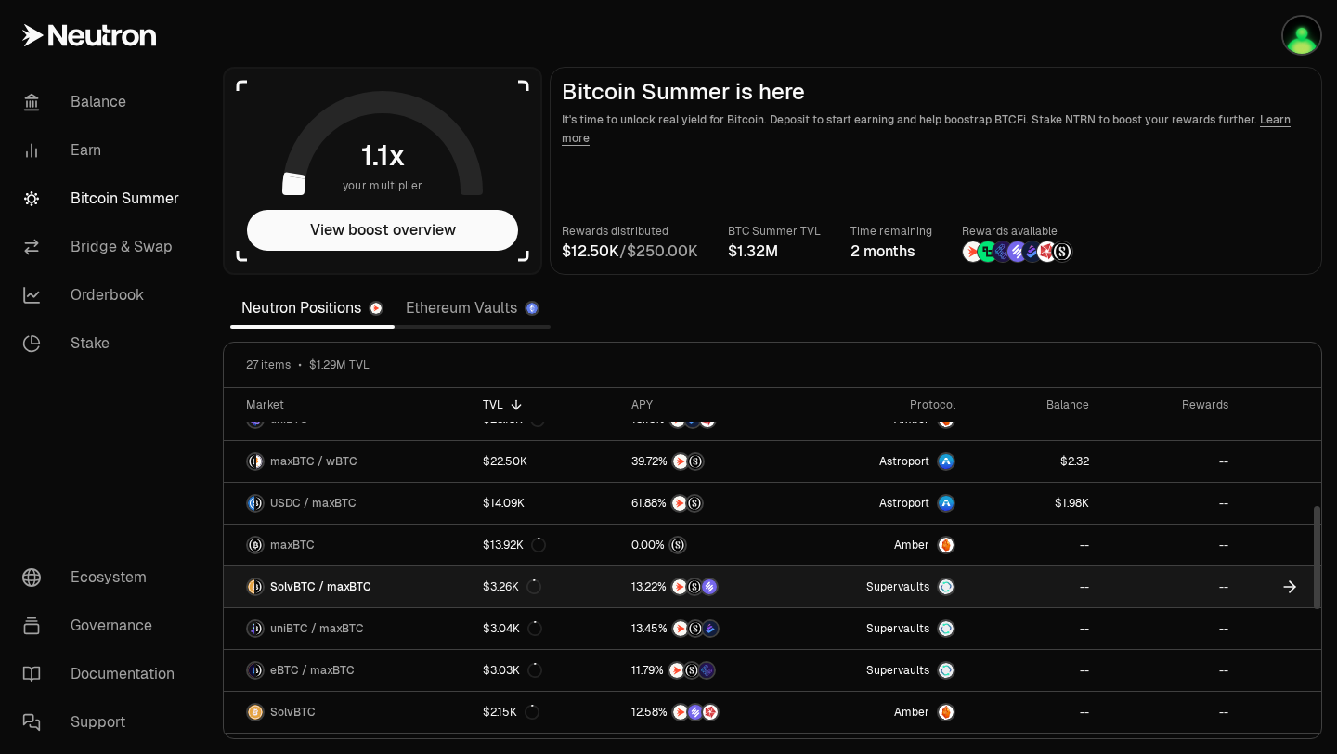
scroll to position [0, 0]
